Goal: Information Seeking & Learning: Understand process/instructions

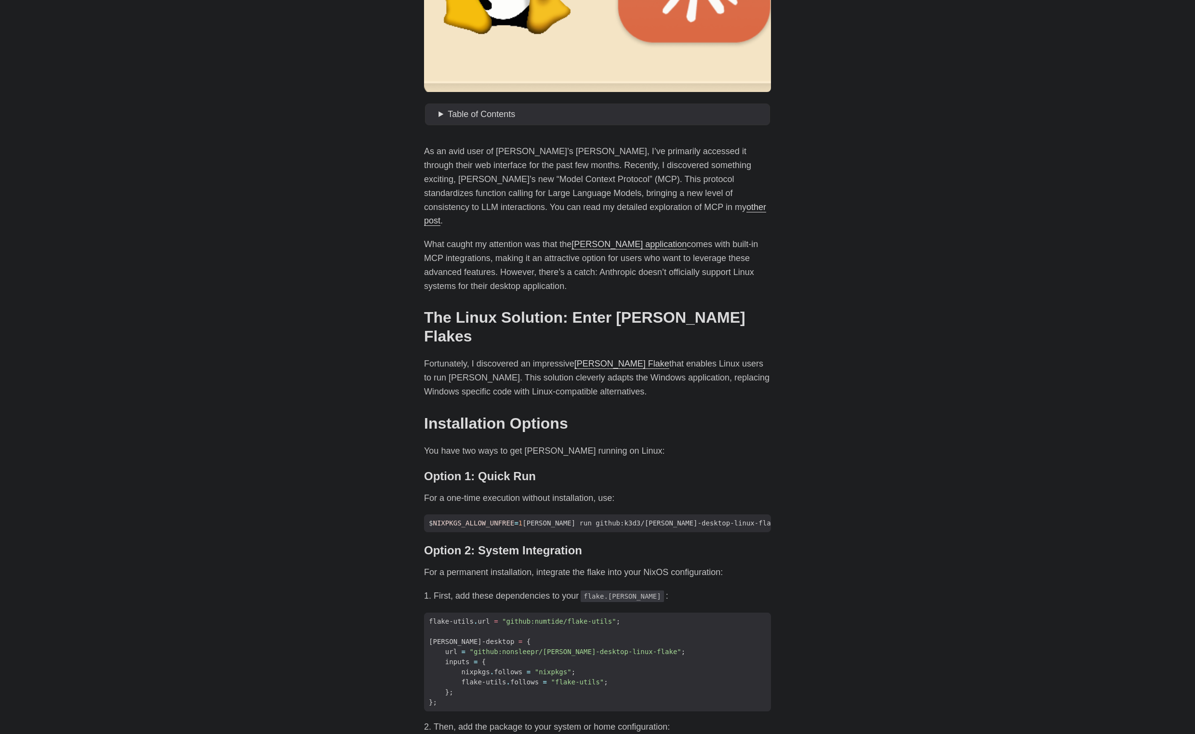
scroll to position [332, 0]
drag, startPoint x: 439, startPoint y: 463, endPoint x: 578, endPoint y: 464, distance: 138.3
click at [578, 490] on p "For a one-time execution without installation, use:" at bounding box center [597, 497] width 347 height 14
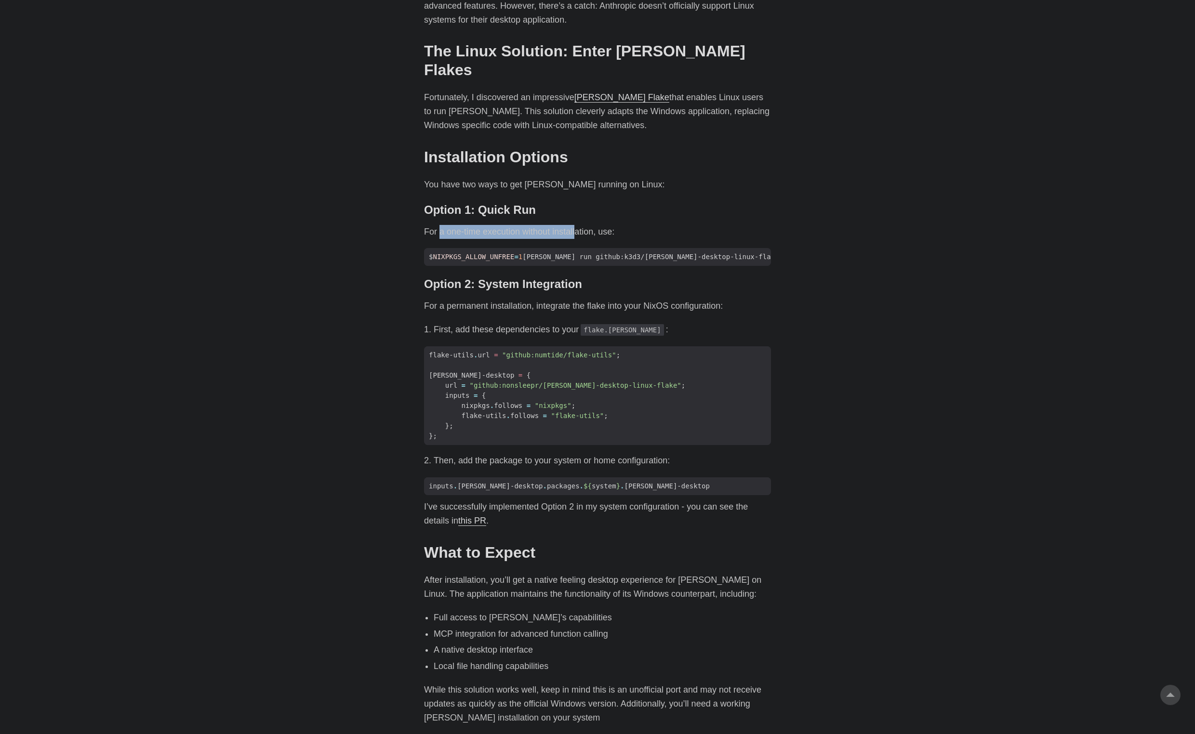
scroll to position [598, 0]
drag, startPoint x: 463, startPoint y: 250, endPoint x: 546, endPoint y: 250, distance: 82.9
click at [546, 277] on h3 "Option 2: System Integration #" at bounding box center [597, 284] width 347 height 14
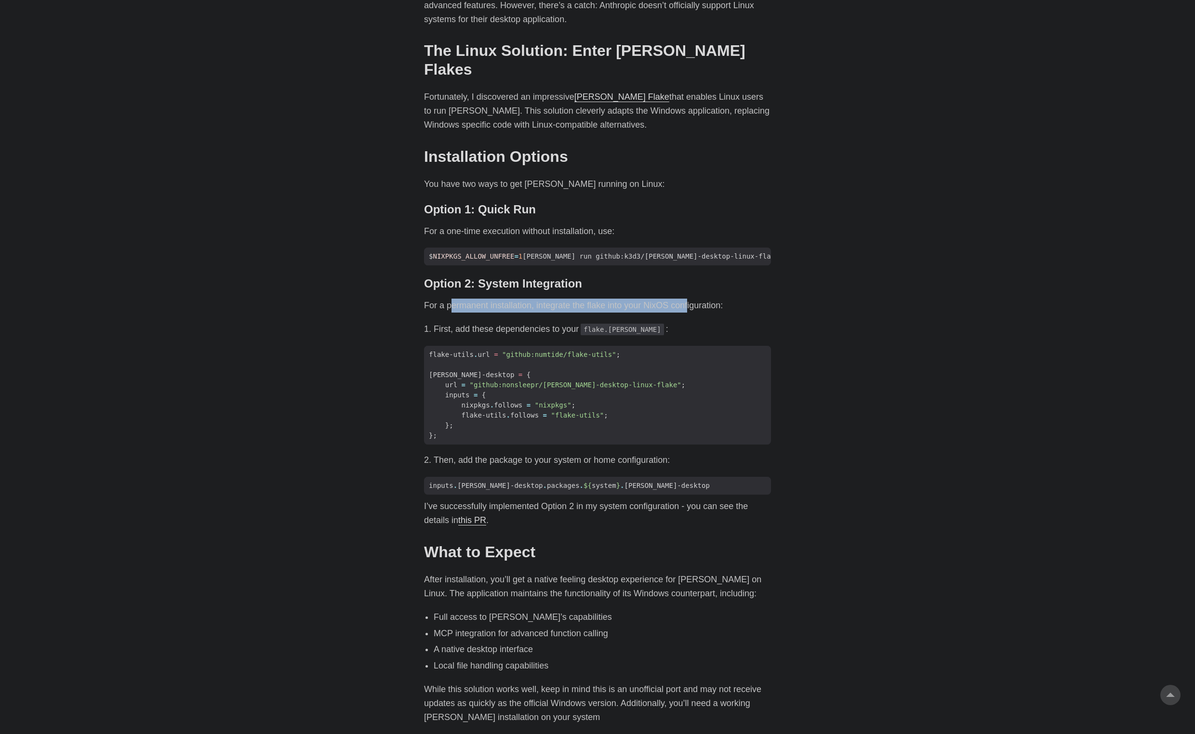
drag, startPoint x: 452, startPoint y: 275, endPoint x: 692, endPoint y: 276, distance: 240.4
click at [692, 299] on p "For a permanent installation, integrate the flake into your NixOS configuration:" at bounding box center [597, 306] width 347 height 14
click at [640, 299] on p "For a permanent installation, integrate the flake into your NixOS configuration:" at bounding box center [597, 306] width 347 height 14
drag, startPoint x: 652, startPoint y: 273, endPoint x: 718, endPoint y: 278, distance: 66.2
click at [718, 299] on p "For a permanent installation, integrate the flake into your NixOS configuration:" at bounding box center [597, 306] width 347 height 14
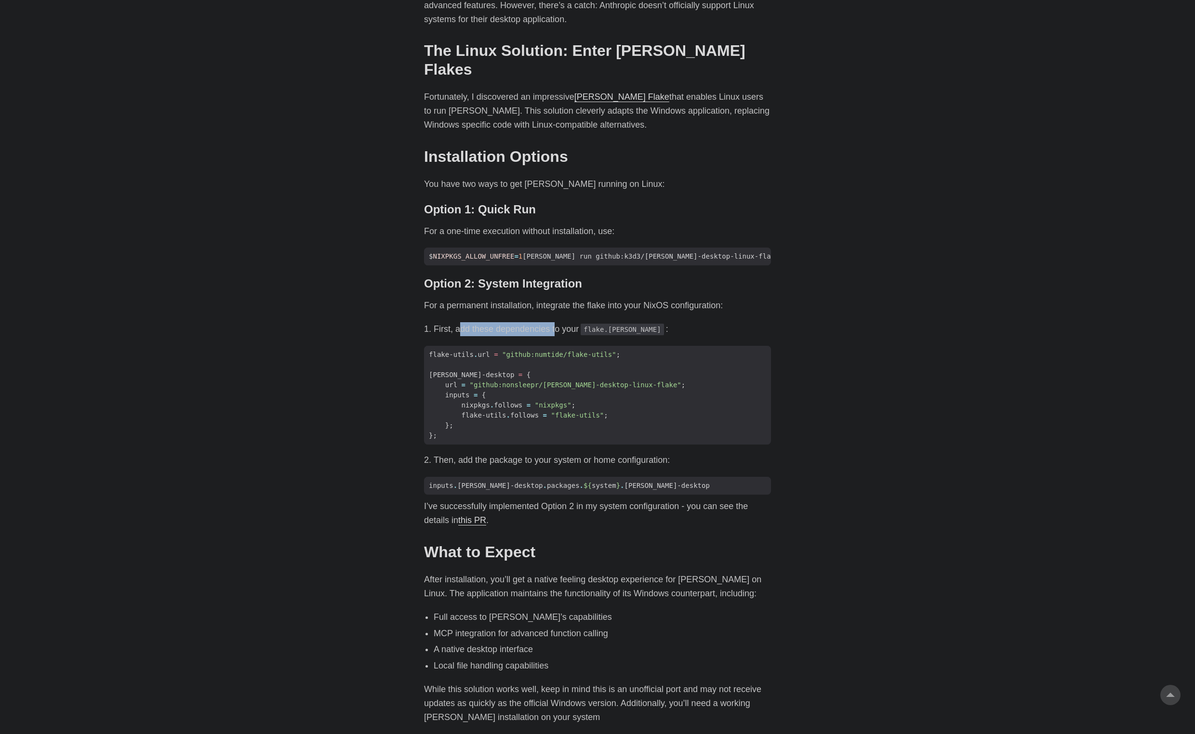
drag, startPoint x: 549, startPoint y: 294, endPoint x: 555, endPoint y: 294, distance: 5.8
click at [555, 322] on li "First, add these dependencies to your flake.[PERSON_NAME] :" at bounding box center [602, 329] width 337 height 14
click at [472, 322] on li "First, add these dependencies to your flake.[PERSON_NAME] :" at bounding box center [602, 329] width 337 height 14
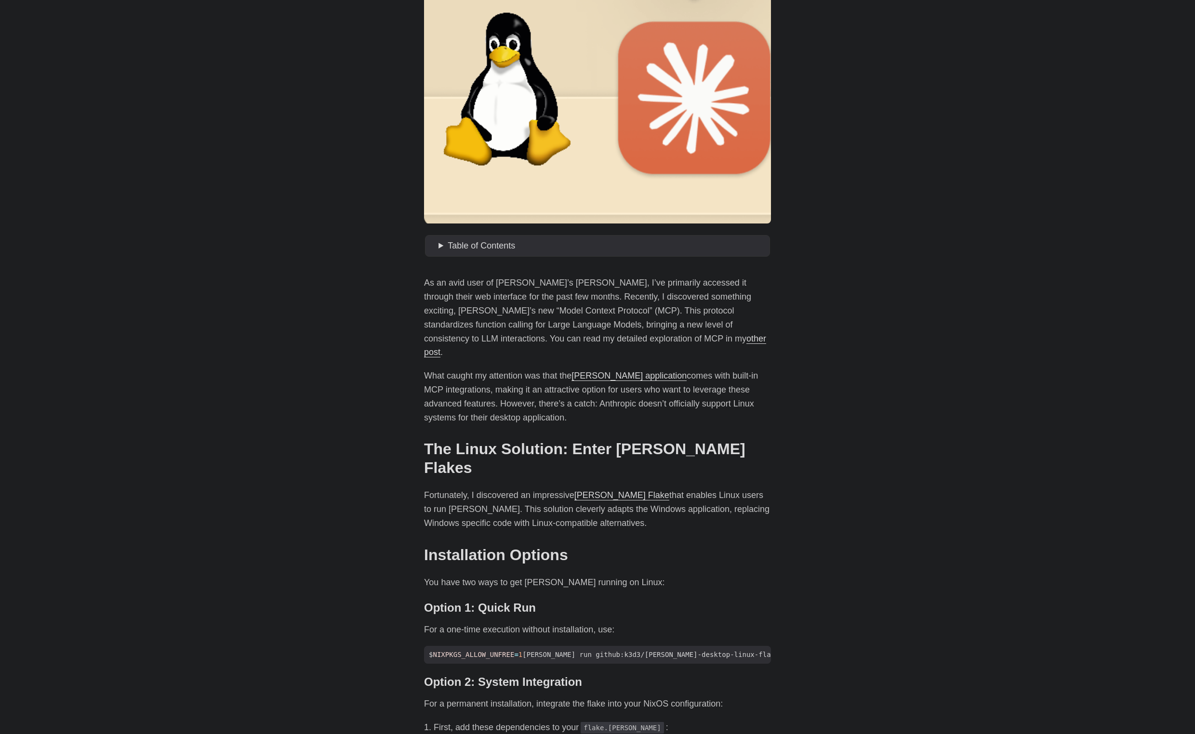
scroll to position [199, 0]
drag, startPoint x: 472, startPoint y: 284, endPoint x: 726, endPoint y: 298, distance: 253.8
click at [726, 298] on p "As an avid user of [PERSON_NAME]’s [PERSON_NAME], I’ve primarily accessed it th…" at bounding box center [597, 318] width 347 height 83
click at [698, 311] on p "As an avid user of [PERSON_NAME]’s [PERSON_NAME], I’ve primarily accessed it th…" at bounding box center [597, 318] width 347 height 83
drag, startPoint x: 489, startPoint y: 310, endPoint x: 720, endPoint y: 315, distance: 230.3
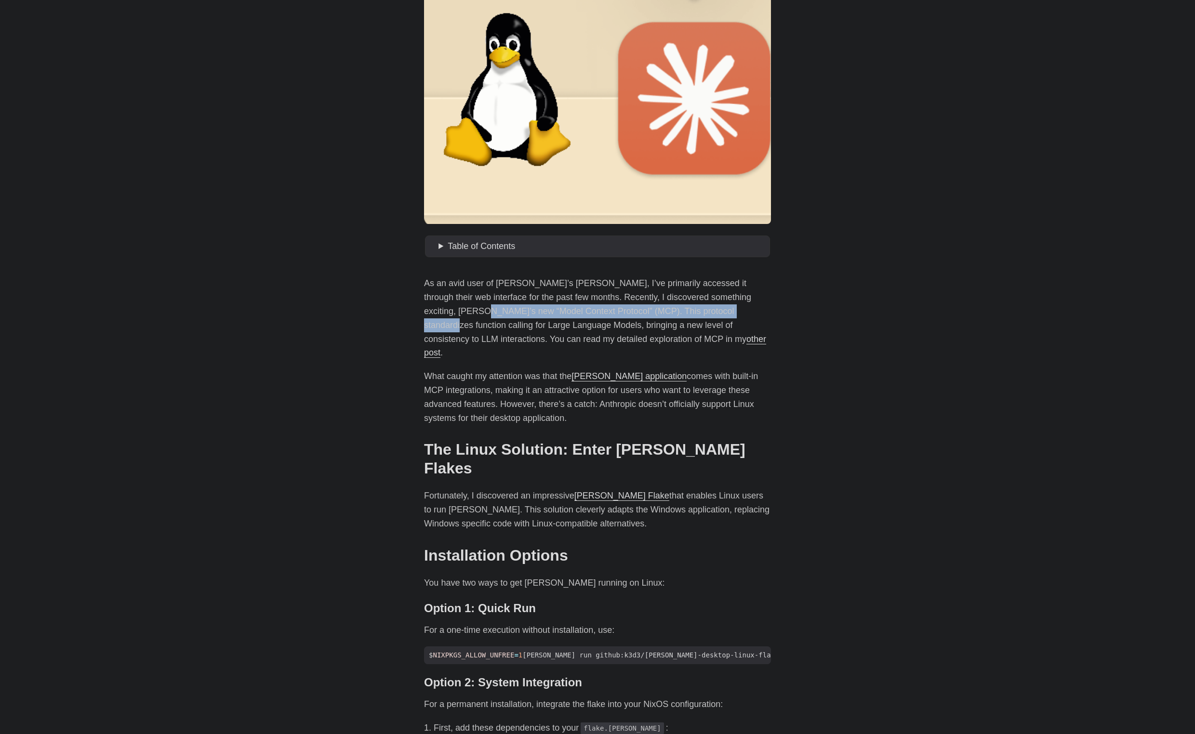
click at [720, 315] on p "As an avid user of [PERSON_NAME]’s [PERSON_NAME], I’ve primarily accessed it th…" at bounding box center [597, 318] width 347 height 83
click at [650, 321] on p "As an avid user of [PERSON_NAME]’s [PERSON_NAME], I’ve primarily accessed it th…" at bounding box center [597, 318] width 347 height 83
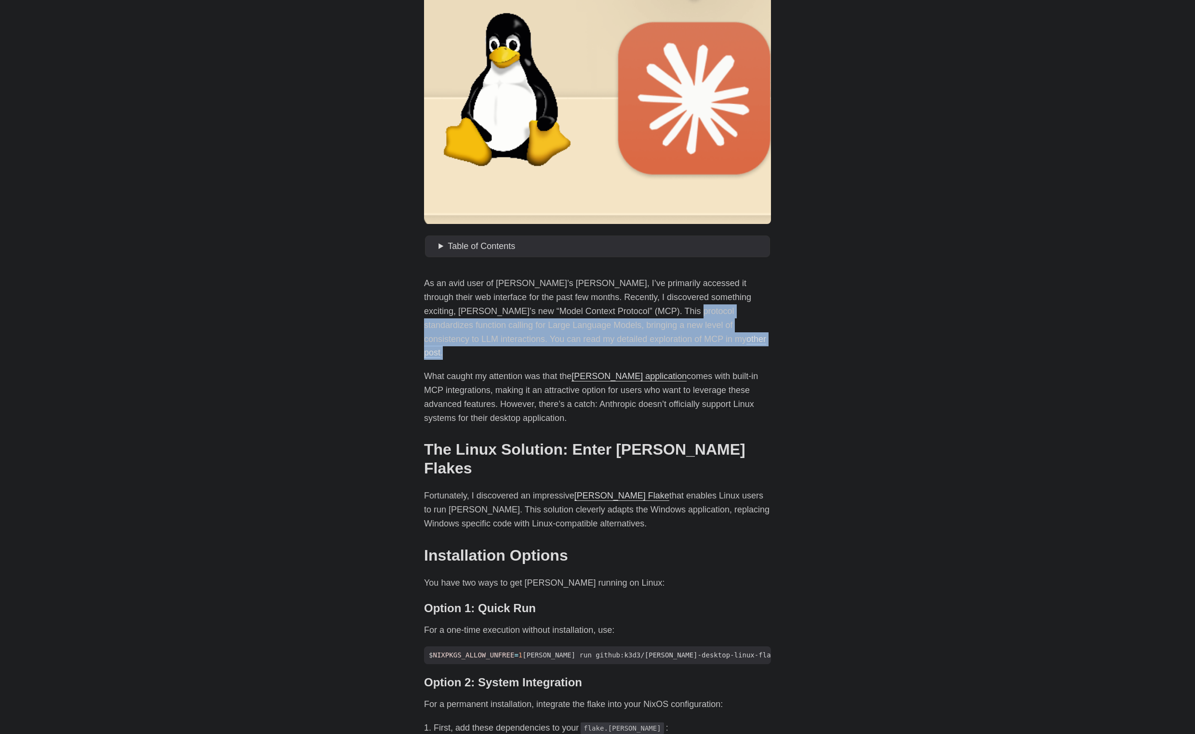
drag, startPoint x: 651, startPoint y: 315, endPoint x: 728, endPoint y: 334, distance: 79.3
click at [728, 334] on p "As an avid user of [PERSON_NAME]’s [PERSON_NAME], I’ve primarily accessed it th…" at bounding box center [597, 318] width 347 height 83
click at [669, 330] on p "As an avid user of [PERSON_NAME]’s [PERSON_NAME], I’ve primarily accessed it th…" at bounding box center [597, 318] width 347 height 83
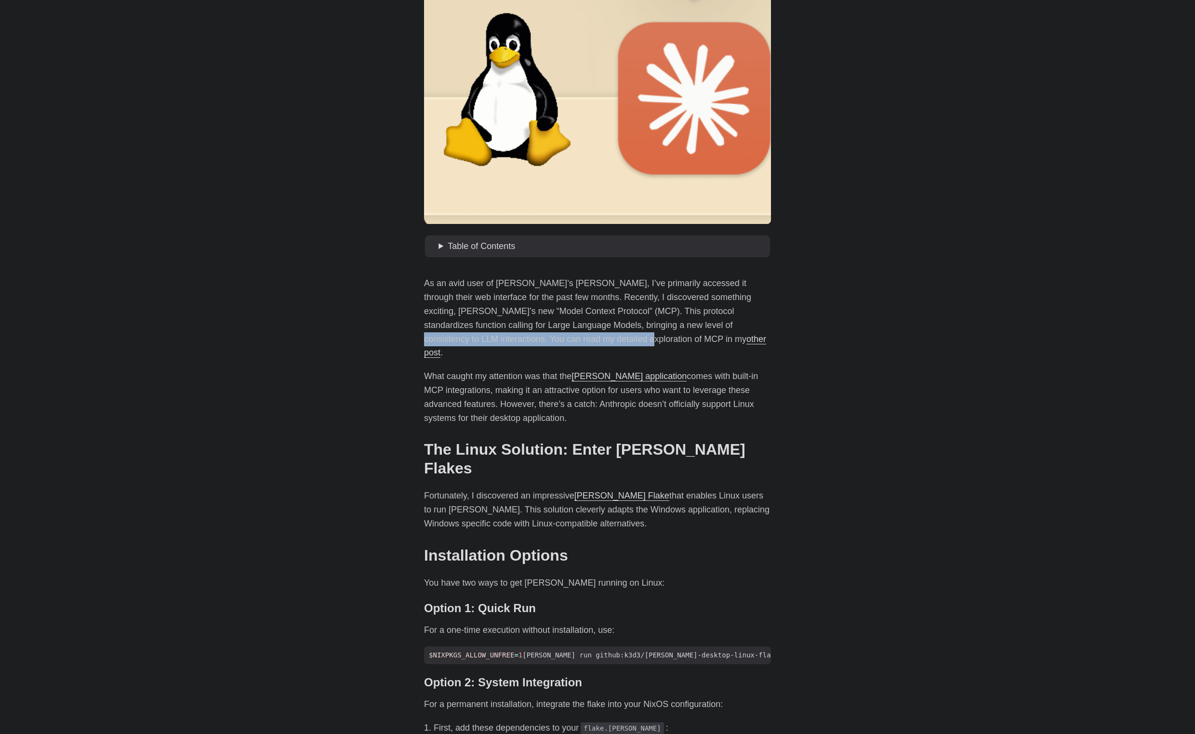
drag, startPoint x: 679, startPoint y: 325, endPoint x: 555, endPoint y: 335, distance: 123.8
click at [555, 335] on p "As an avid user of [PERSON_NAME]’s [PERSON_NAME], I’ve primarily accessed it th…" at bounding box center [597, 318] width 347 height 83
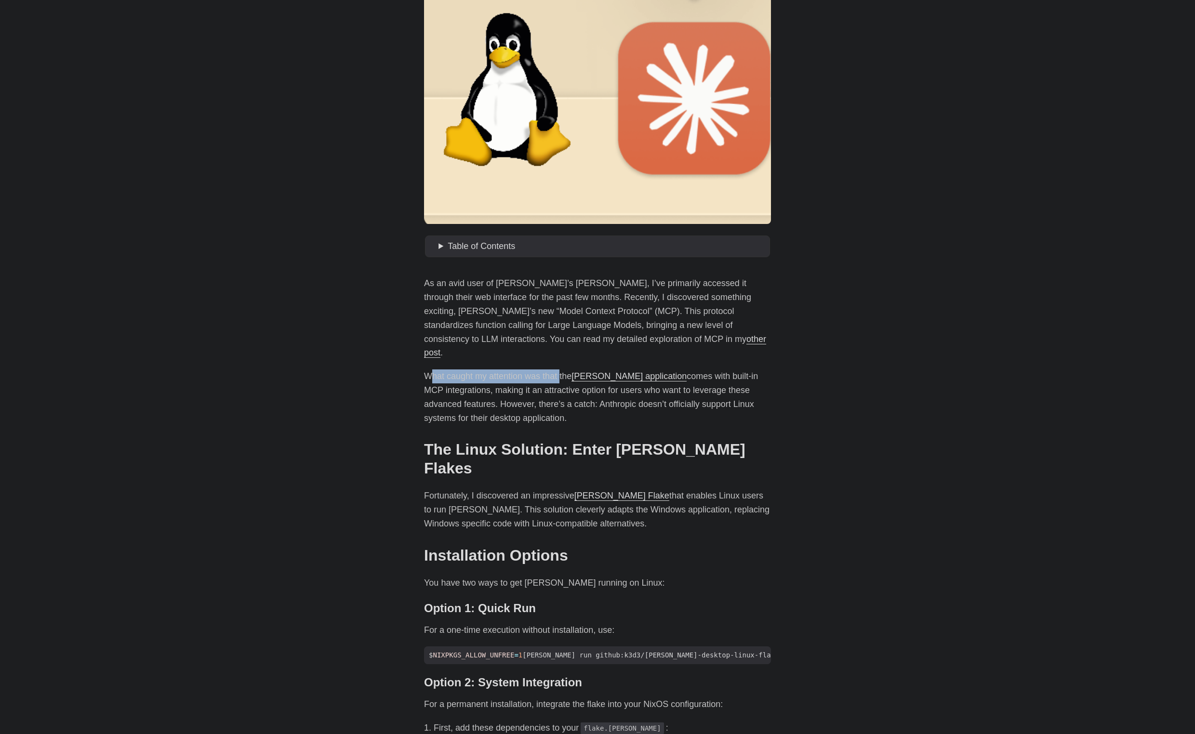
drag, startPoint x: 429, startPoint y: 366, endPoint x: 564, endPoint y: 365, distance: 134.9
click at [564, 370] on p "What caught my attention was that the [PERSON_NAME] application comes with buil…" at bounding box center [597, 397] width 347 height 55
drag, startPoint x: 699, startPoint y: 358, endPoint x: 780, endPoint y: 366, distance: 81.3
click at [780, 366] on main "Installing [PERSON_NAME] on Linux: An Unofficial Guide [DATE] · 2 min · [PERSON…" at bounding box center [597, 733] width 370 height 1808
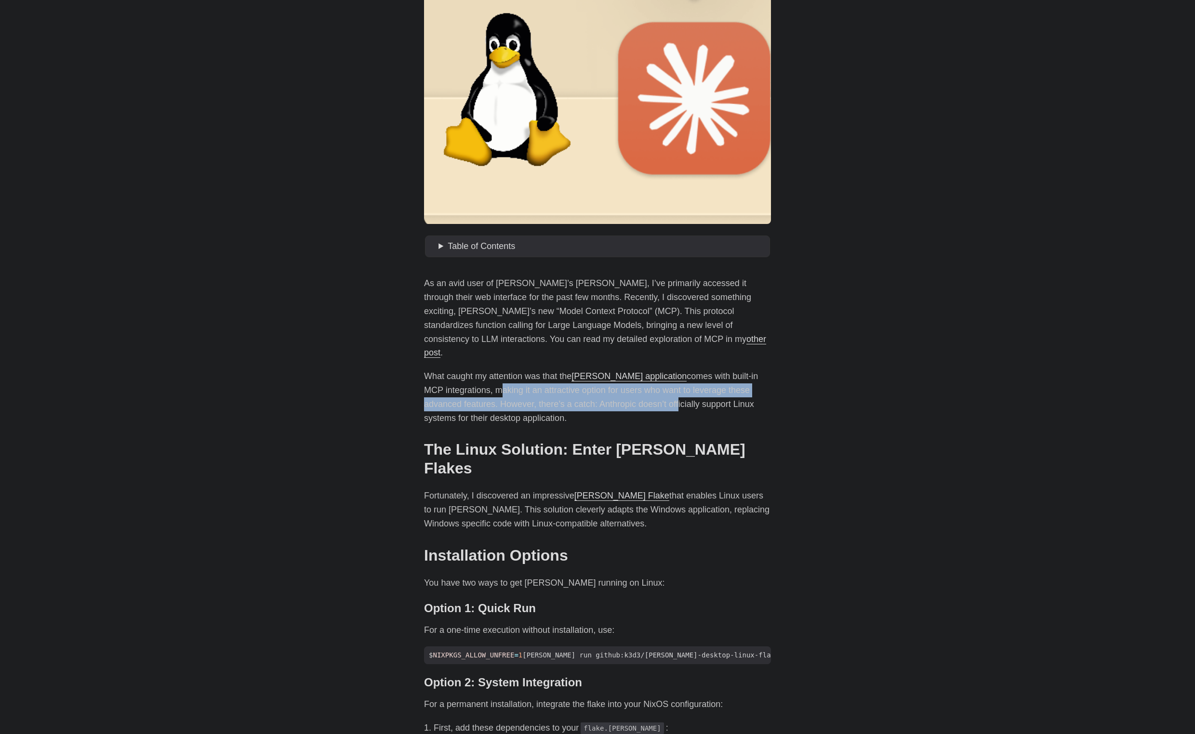
drag, startPoint x: 501, startPoint y: 378, endPoint x: 678, endPoint y: 387, distance: 177.5
click at [678, 387] on p "What caught my attention was that the [PERSON_NAME] application comes with buil…" at bounding box center [597, 397] width 347 height 55
click at [642, 389] on p "What caught my attention was that the [PERSON_NAME] application comes with buil…" at bounding box center [597, 397] width 347 height 55
drag, startPoint x: 639, startPoint y: 375, endPoint x: 620, endPoint y: 398, distance: 30.2
click at [620, 398] on p "What caught my attention was that the [PERSON_NAME] application comes with buil…" at bounding box center [597, 397] width 347 height 55
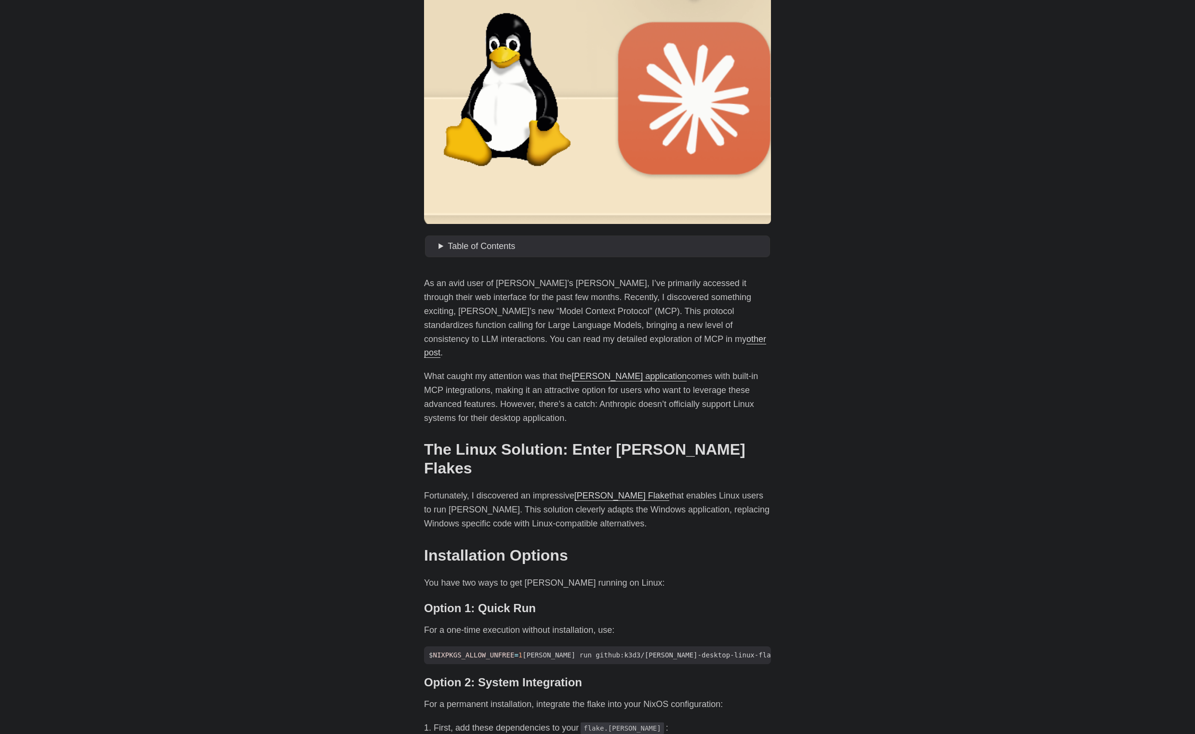
click at [585, 397] on p "What caught my attention was that the [PERSON_NAME] application comes with buil…" at bounding box center [597, 397] width 347 height 55
drag, startPoint x: 590, startPoint y: 388, endPoint x: 557, endPoint y: 410, distance: 39.0
click at [557, 410] on p "What caught my attention was that the [PERSON_NAME] application comes with buil…" at bounding box center [597, 397] width 347 height 55
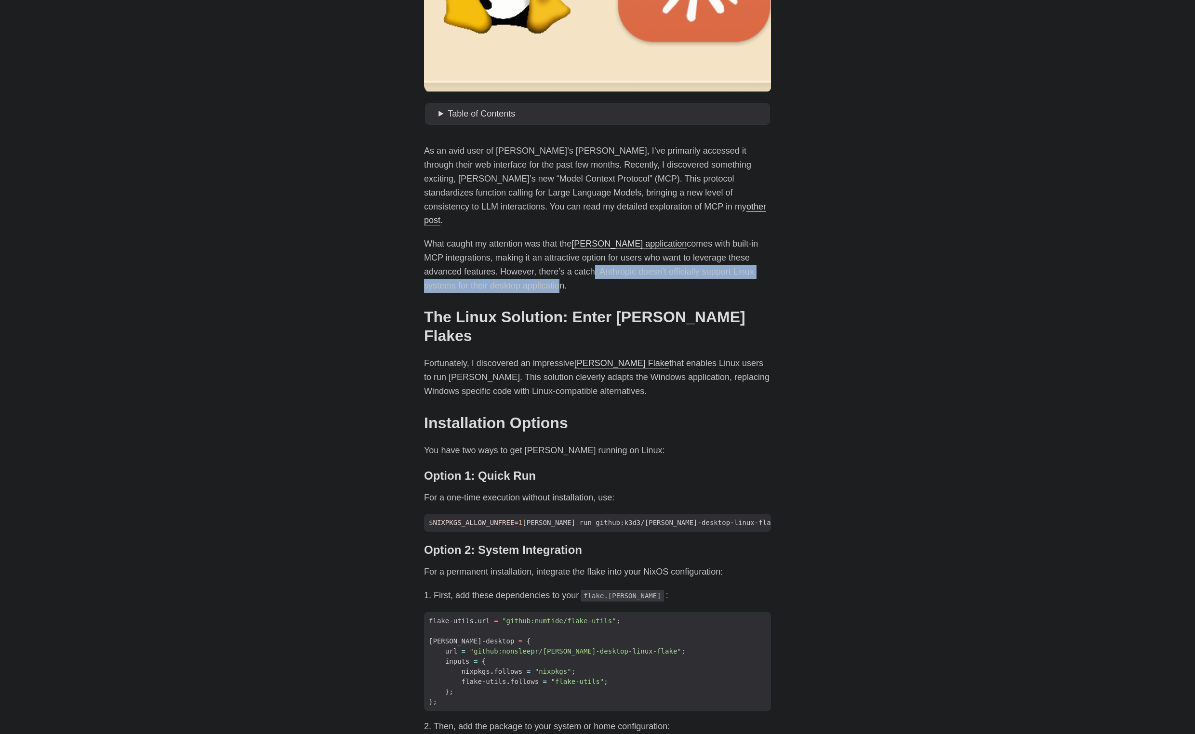
scroll to position [332, 0]
drag, startPoint x: 431, startPoint y: 329, endPoint x: 565, endPoint y: 336, distance: 133.6
click at [565, 356] on p "Fortunately, I discovered an impressive [PERSON_NAME] Flake that enables Linux …" at bounding box center [597, 376] width 347 height 41
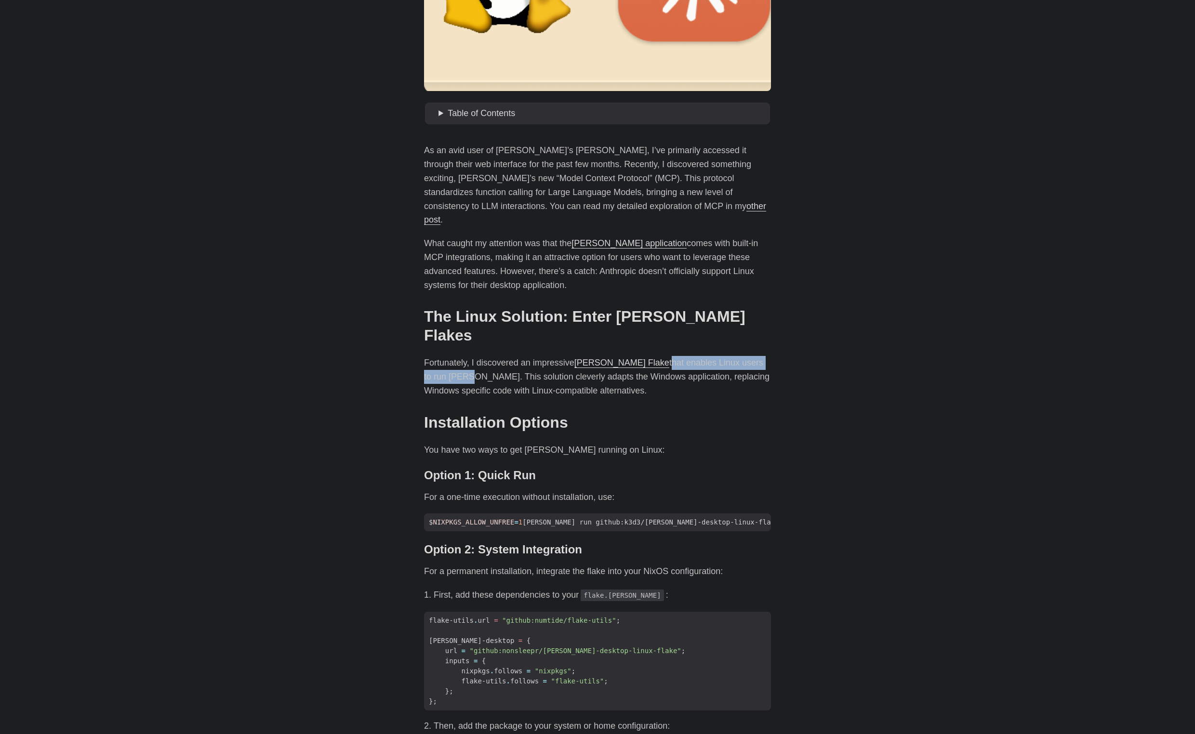
drag, startPoint x: 613, startPoint y: 332, endPoint x: 753, endPoint y: 329, distance: 139.7
click at [753, 356] on p "Fortunately, I discovered an impressive [PERSON_NAME] Flake that enables Linux …" at bounding box center [597, 376] width 347 height 41
click at [668, 356] on p "Fortunately, I discovered an impressive [PERSON_NAME] Flake that enables Linux …" at bounding box center [597, 376] width 347 height 41
drag, startPoint x: 666, startPoint y: 334, endPoint x: 753, endPoint y: 330, distance: 87.8
click at [753, 356] on p "Fortunately, I discovered an impressive [PERSON_NAME] Flake that enables Linux …" at bounding box center [597, 376] width 347 height 41
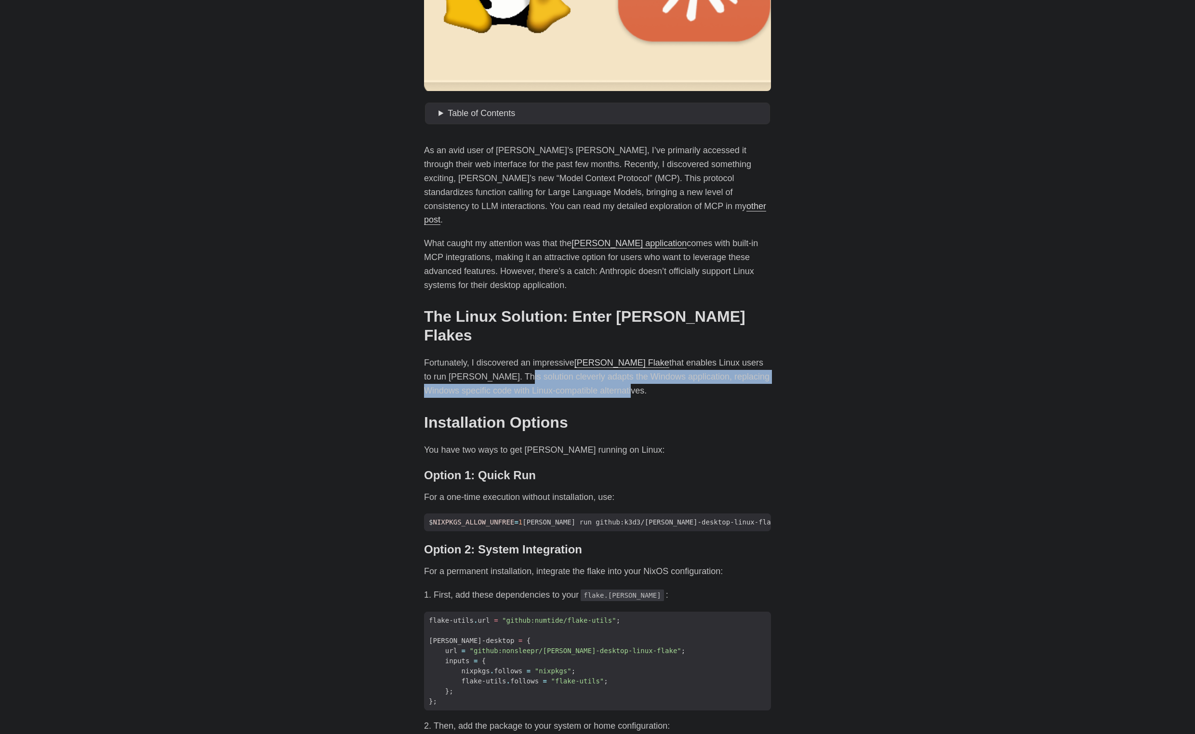
drag, startPoint x: 464, startPoint y: 345, endPoint x: 591, endPoint y: 361, distance: 127.7
click at [591, 361] on p "Fortunately, I discovered an impressive [PERSON_NAME] Flake that enables Linux …" at bounding box center [597, 376] width 347 height 41
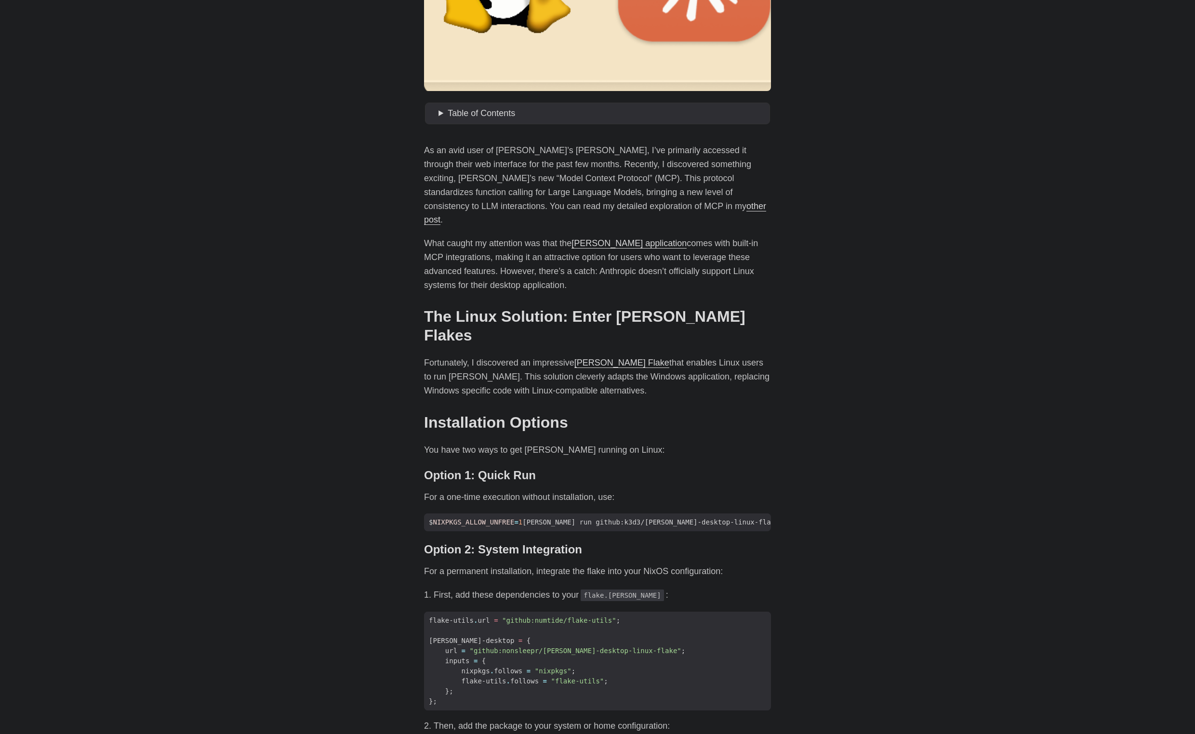
click at [634, 356] on p "Fortunately, I discovered an impressive [PERSON_NAME] Flake that enables Linux …" at bounding box center [597, 376] width 347 height 41
drag, startPoint x: 585, startPoint y: 345, endPoint x: 619, endPoint y: 358, distance: 36.1
click at [619, 358] on p "Fortunately, I discovered an impressive [PERSON_NAME] Flake that enables Linux …" at bounding box center [597, 376] width 347 height 41
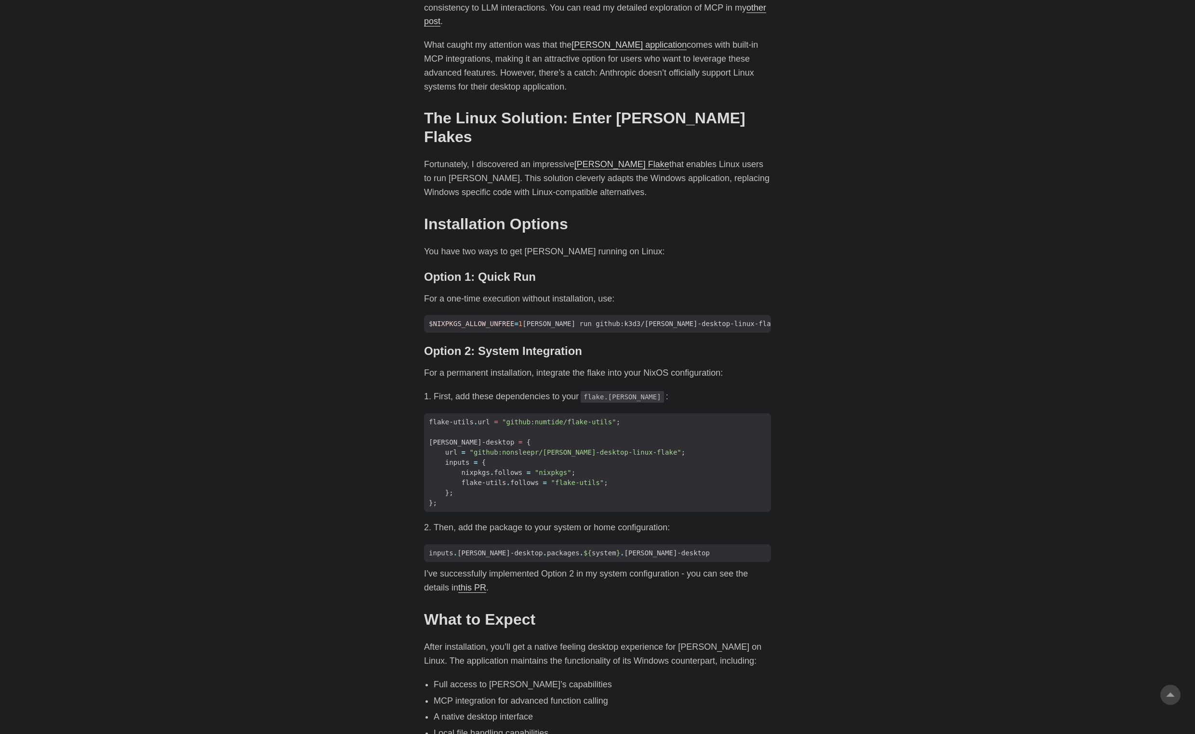
scroll to position [532, 0]
drag, startPoint x: 454, startPoint y: 222, endPoint x: 653, endPoint y: 227, distance: 199.0
click at [653, 227] on div "As an avid user of [PERSON_NAME]’s [PERSON_NAME], I’ve primarily accessed it th…" at bounding box center [597, 429] width 347 height 971
click at [583, 230] on div "As an avid user of [PERSON_NAME]’s [PERSON_NAME], I’ve primarily accessed it th…" at bounding box center [597, 429] width 347 height 971
drag, startPoint x: 519, startPoint y: 215, endPoint x: 678, endPoint y: 216, distance: 159.5
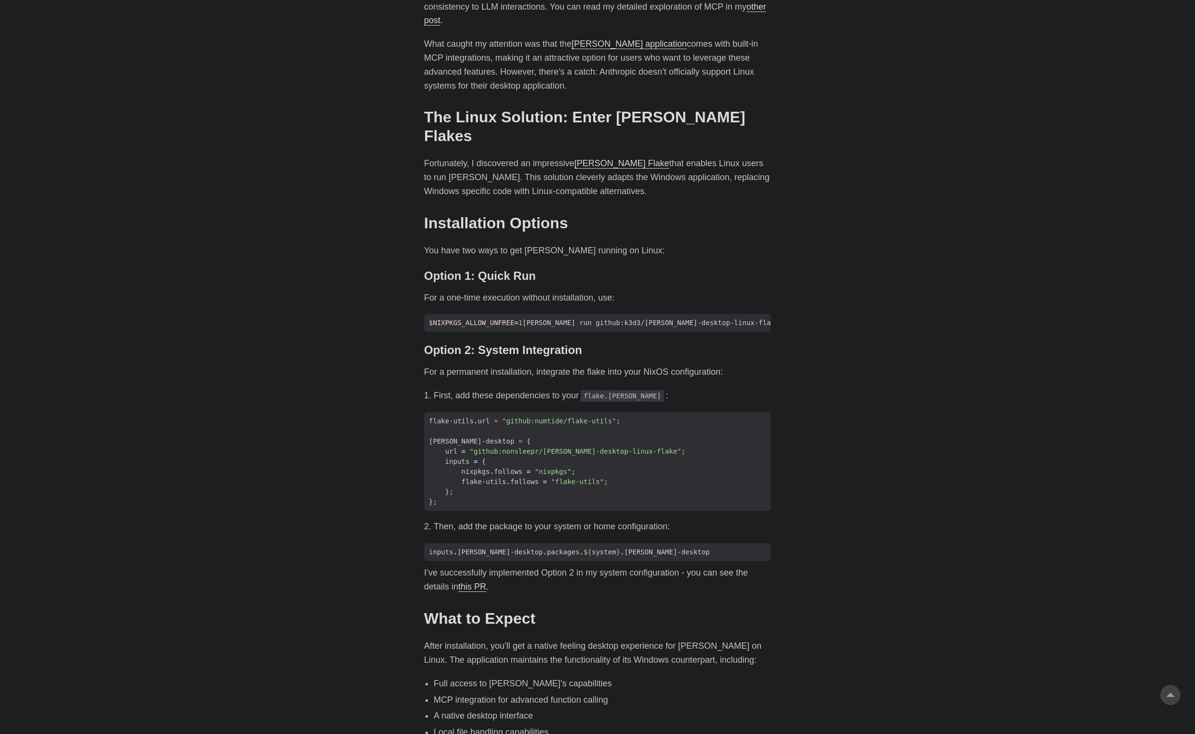
click at [678, 244] on p "You have two ways to get [PERSON_NAME] running on Linux:" at bounding box center [597, 251] width 347 height 14
drag, startPoint x: 443, startPoint y: 264, endPoint x: 594, endPoint y: 264, distance: 151.3
click at [594, 291] on p "For a one-time execution without installation, use:" at bounding box center [597, 298] width 347 height 14
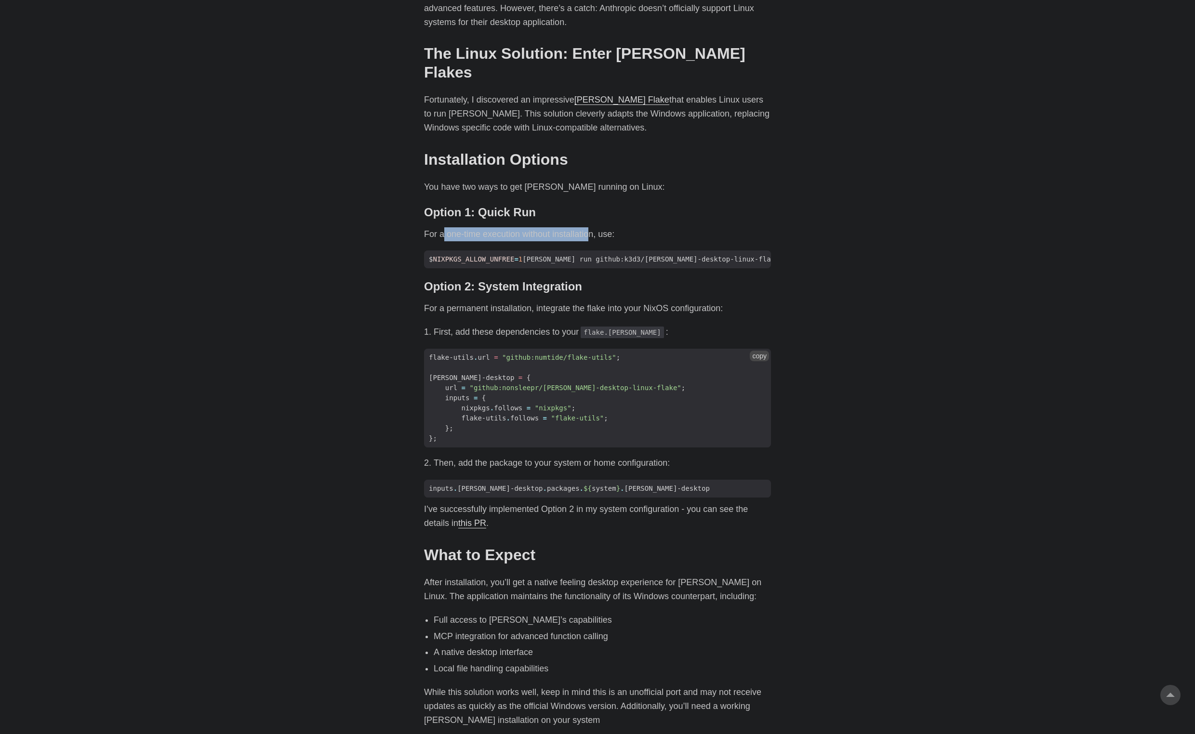
scroll to position [598, 0]
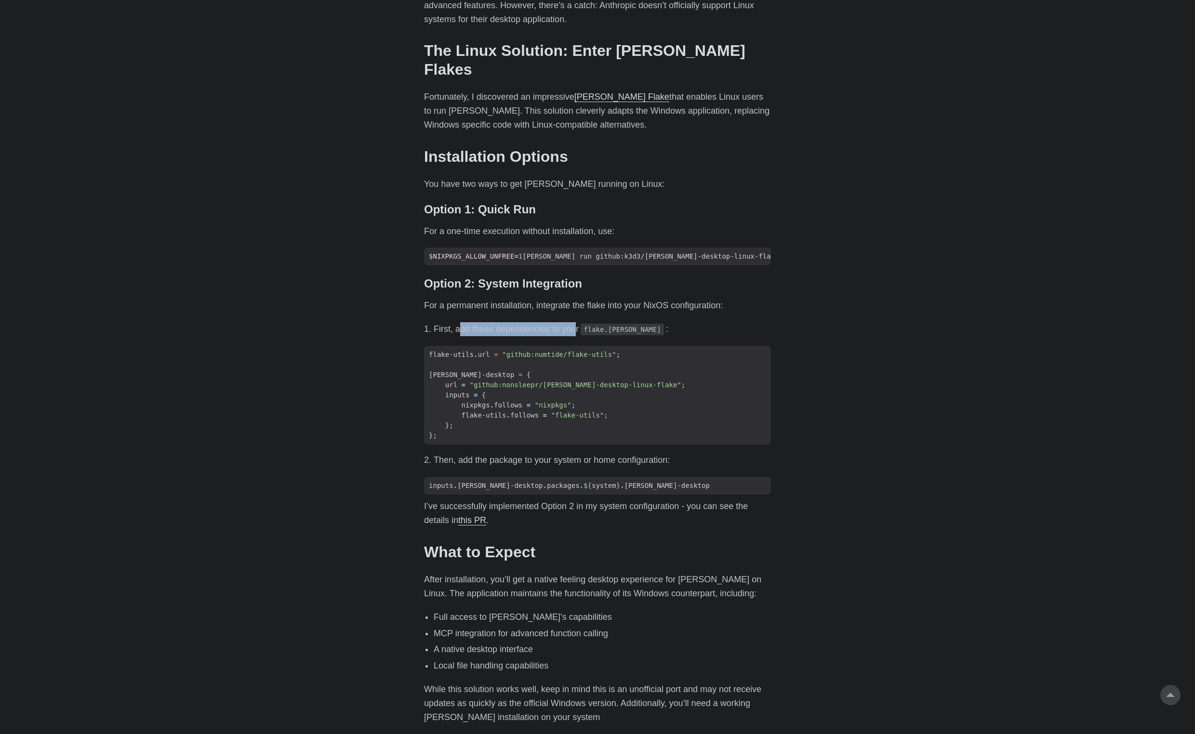
drag, startPoint x: 460, startPoint y: 298, endPoint x: 574, endPoint y: 298, distance: 114.2
click at [574, 322] on li "First, add these dependencies to your flake.[PERSON_NAME] :" at bounding box center [602, 329] width 337 height 14
drag, startPoint x: 470, startPoint y: 279, endPoint x: 689, endPoint y: 278, distance: 219.2
click at [689, 299] on p "For a permanent installation, integrate the flake into your NixOS configuration:" at bounding box center [597, 306] width 347 height 14
click at [555, 280] on div "As an avid user of [PERSON_NAME]’s [PERSON_NAME], I’ve primarily accessed it th…" at bounding box center [597, 363] width 347 height 971
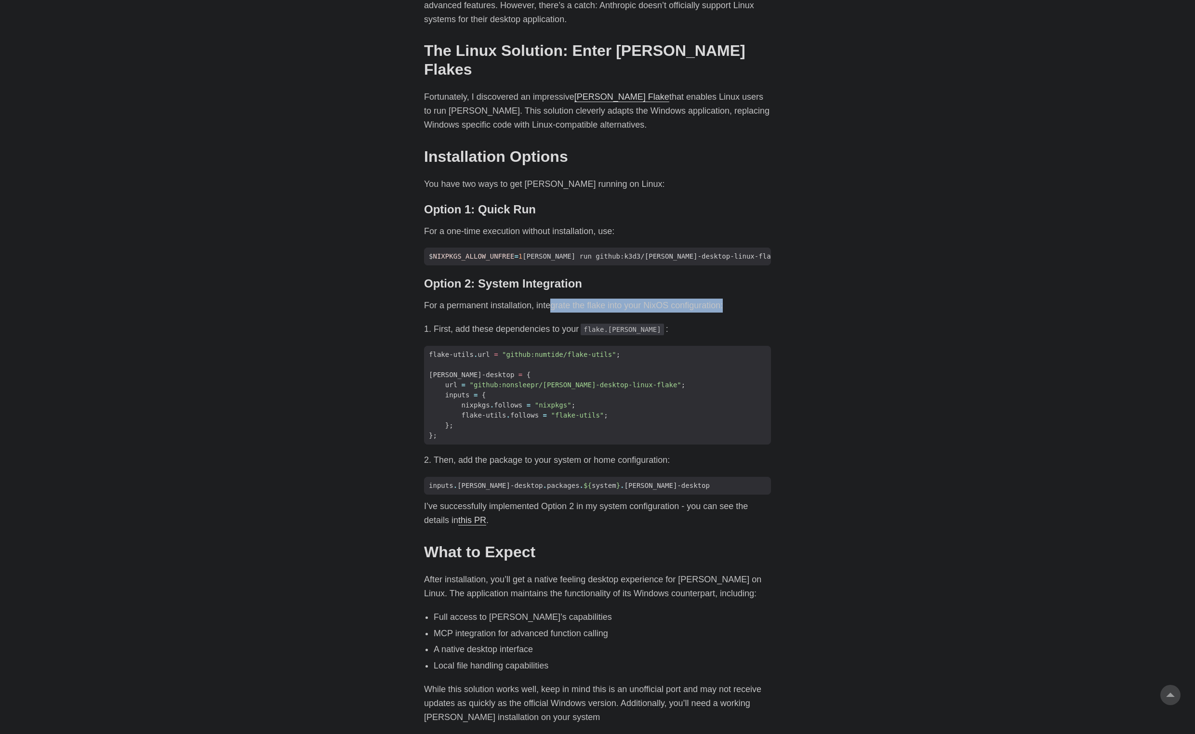
drag, startPoint x: 558, startPoint y: 274, endPoint x: 721, endPoint y: 281, distance: 162.5
click at [721, 281] on div "As an avid user of [PERSON_NAME]’s [PERSON_NAME], I’ve primarily accessed it th…" at bounding box center [597, 363] width 347 height 971
drag, startPoint x: 461, startPoint y: 429, endPoint x: 659, endPoint y: 431, distance: 198.5
click at [659, 453] on li "Then, add the package to your system or home configuration:" at bounding box center [602, 460] width 337 height 14
click at [555, 453] on li "Then, add the package to your system or home configuration:" at bounding box center [602, 460] width 337 height 14
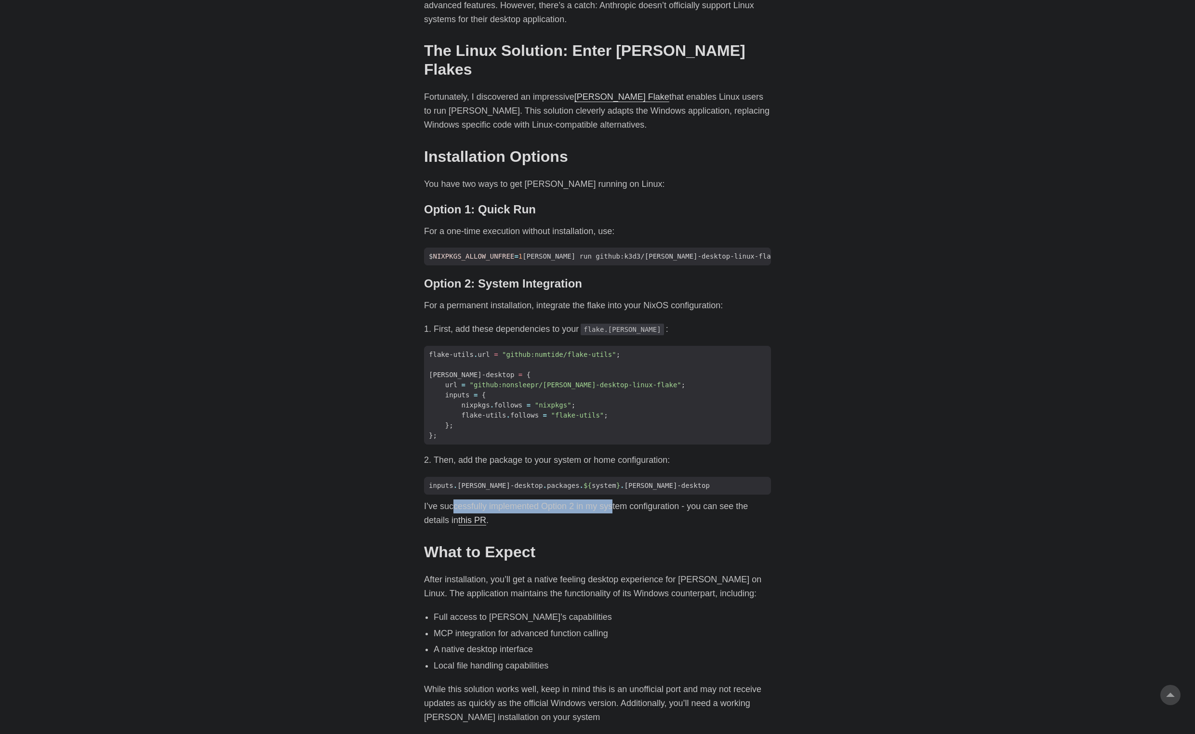
drag, startPoint x: 450, startPoint y: 475, endPoint x: 612, endPoint y: 474, distance: 161.4
click at [612, 500] on p "I’ve successfully implemented Option 2 in my system configuration - you can see…" at bounding box center [597, 514] width 347 height 28
click at [566, 500] on p "I’ve successfully implemented Option 2 in my system configuration - you can see…" at bounding box center [597, 514] width 347 height 28
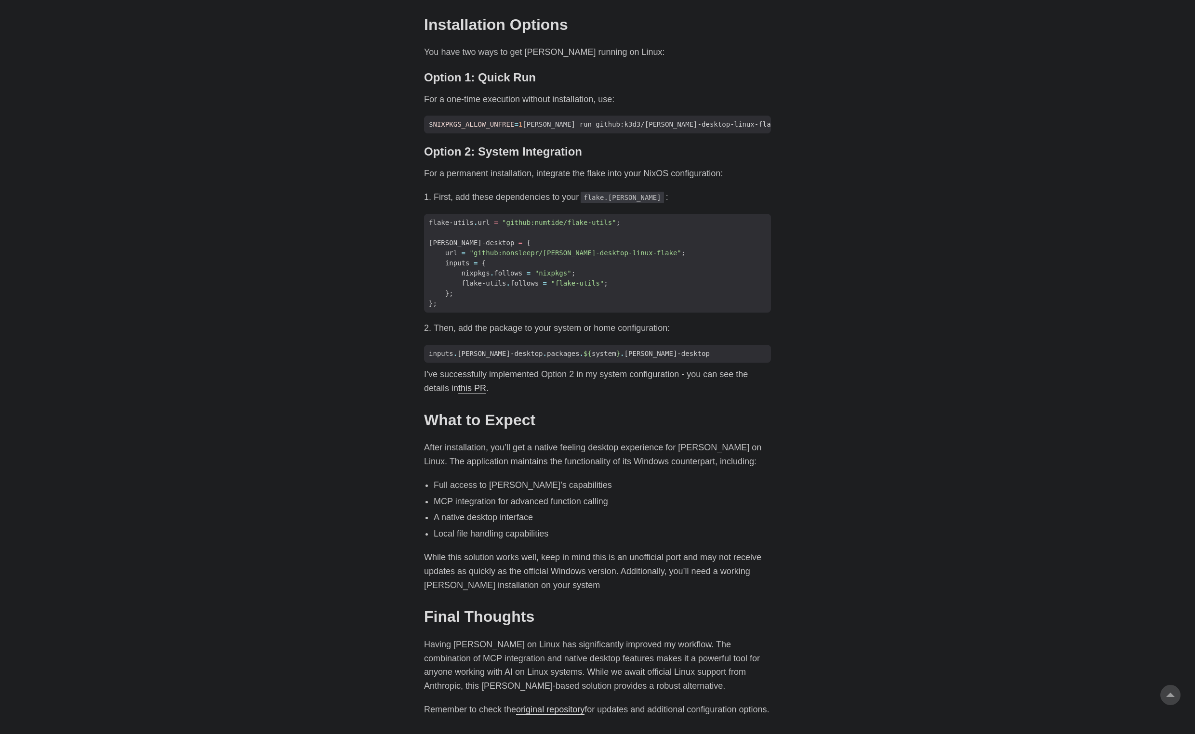
scroll to position [731, 0]
drag, startPoint x: 463, startPoint y: 417, endPoint x: 653, endPoint y: 442, distance: 192.4
click at [653, 442] on div "As an avid user of [PERSON_NAME]’s [PERSON_NAME], I’ve primarily accessed it th…" at bounding box center [597, 230] width 347 height 971
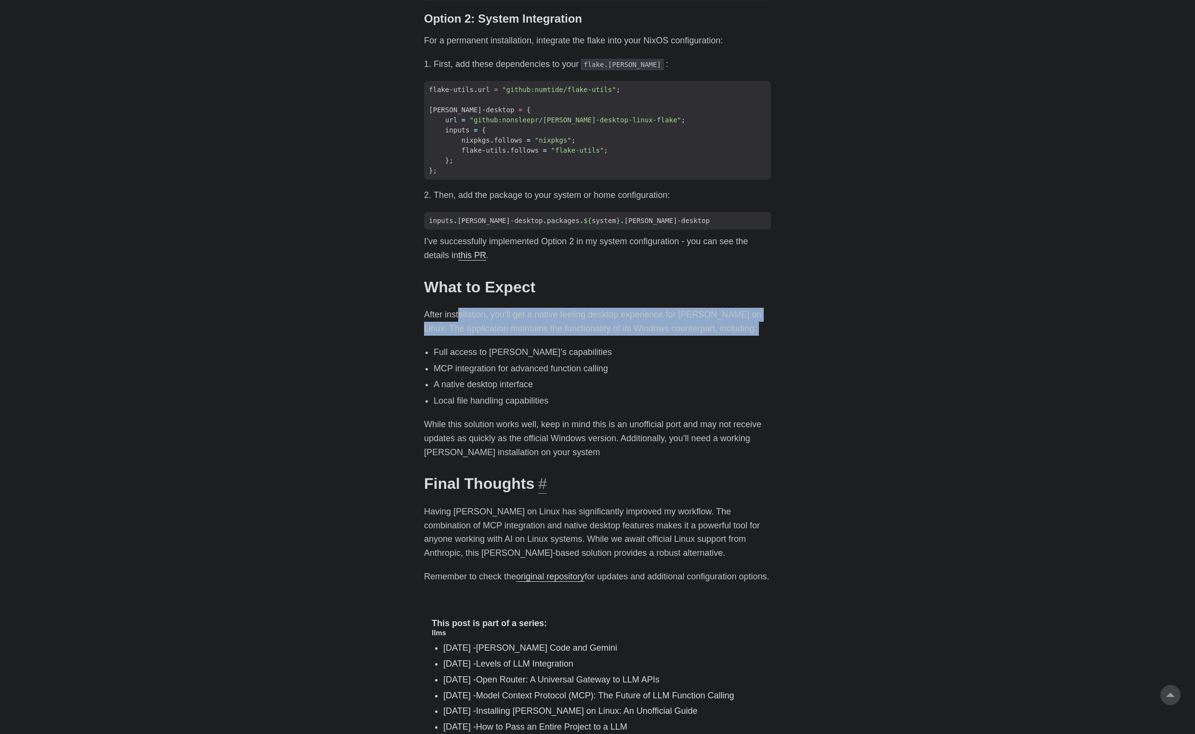
scroll to position [864, 0]
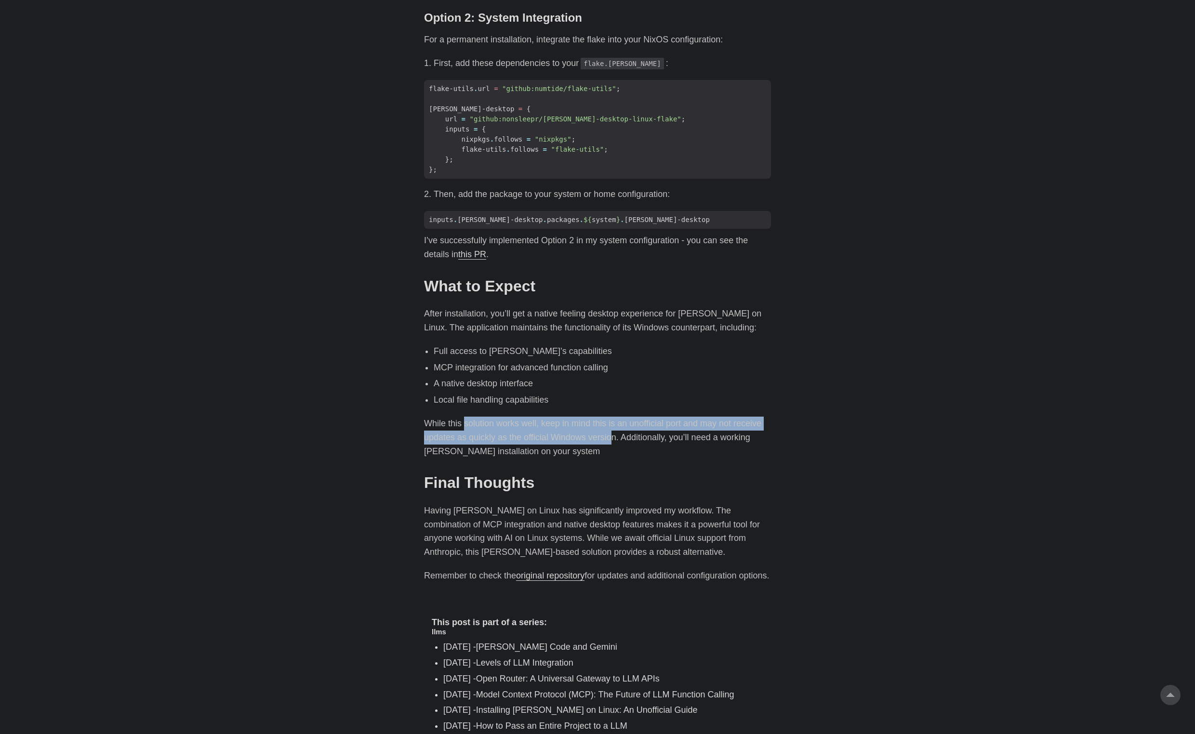
drag, startPoint x: 465, startPoint y: 397, endPoint x: 613, endPoint y: 409, distance: 147.9
click at [613, 417] on p "While this solution works well, keep in mind this is an unofficial port and may…" at bounding box center [597, 437] width 347 height 41
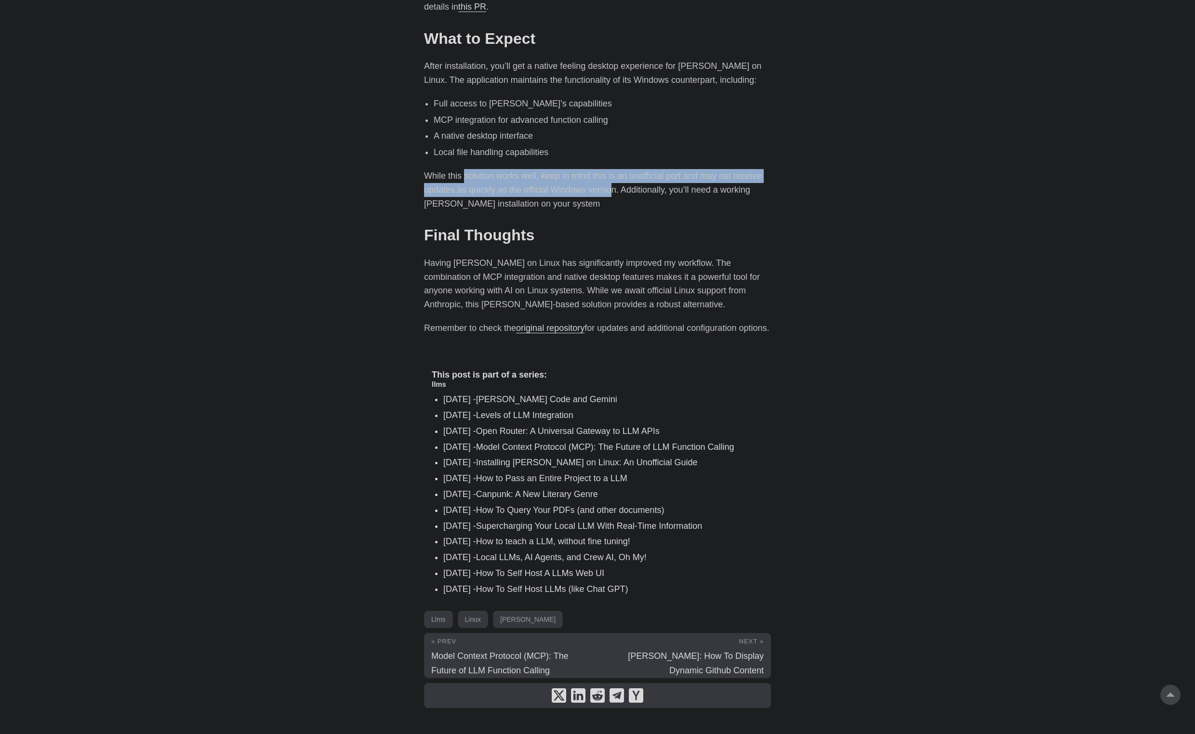
scroll to position [1113, 0]
